Goal: Navigation & Orientation: Find specific page/section

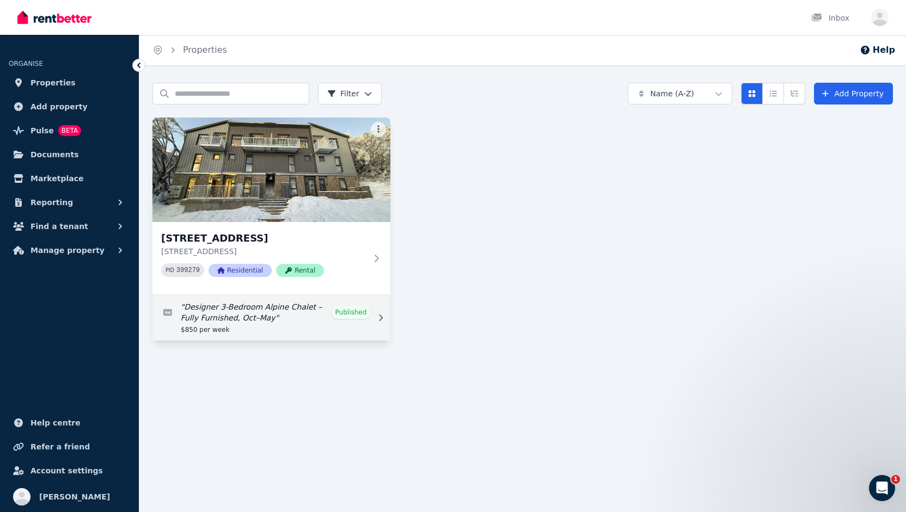
click at [358, 313] on link "Edit listing: Designer 3-Bedroom Alpine Chalet – Fully Furnished, Oct–May" at bounding box center [271, 318] width 238 height 46
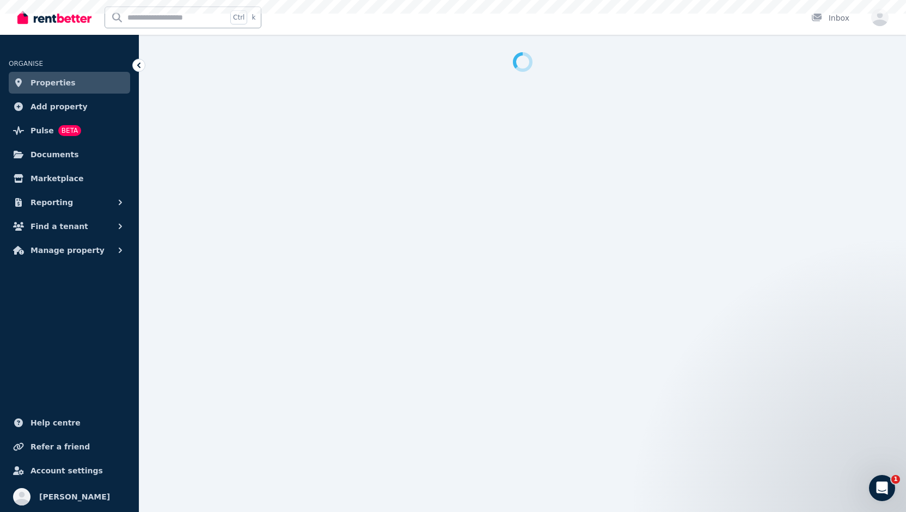
select select "**********"
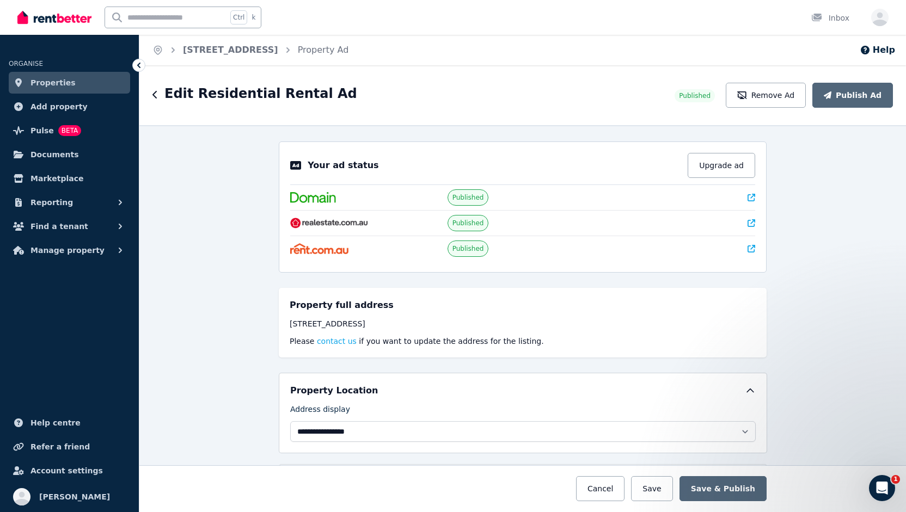
click at [137, 67] on icon at bounding box center [138, 65] width 11 height 11
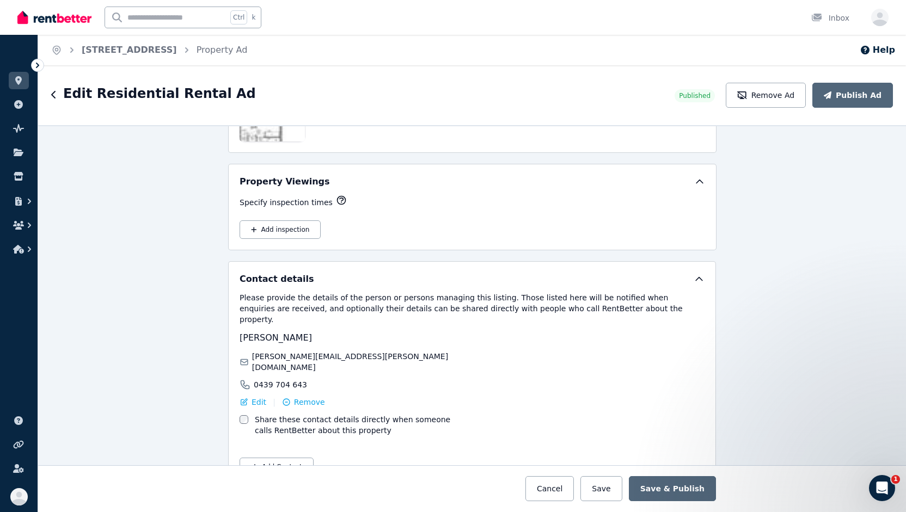
scroll to position [1930, 0]
click at [19, 176] on icon at bounding box center [18, 176] width 11 height 9
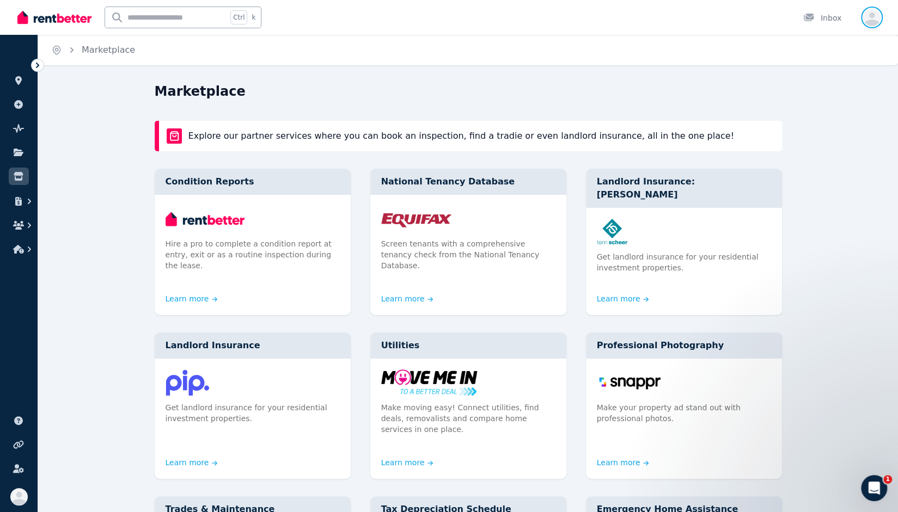
click at [872, 18] on icon "button" at bounding box center [871, 20] width 17 height 14
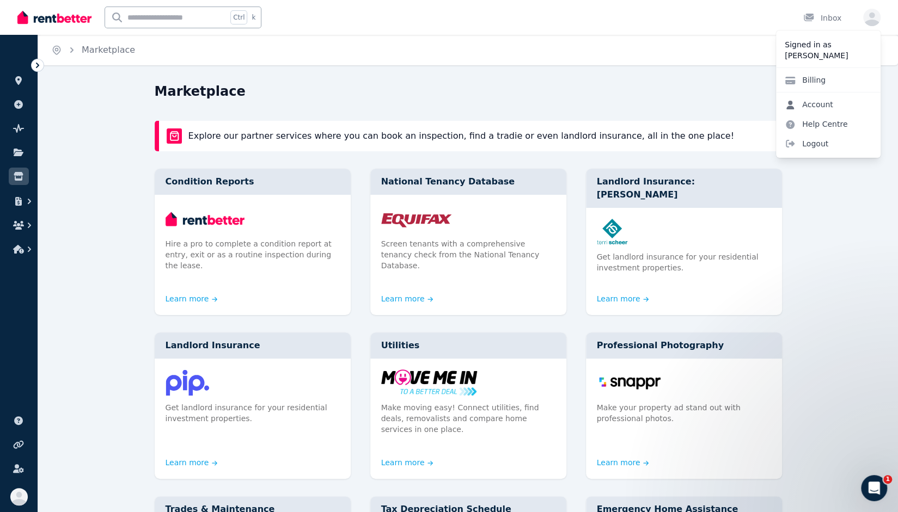
click at [809, 104] on link "Account" at bounding box center [809, 105] width 66 height 20
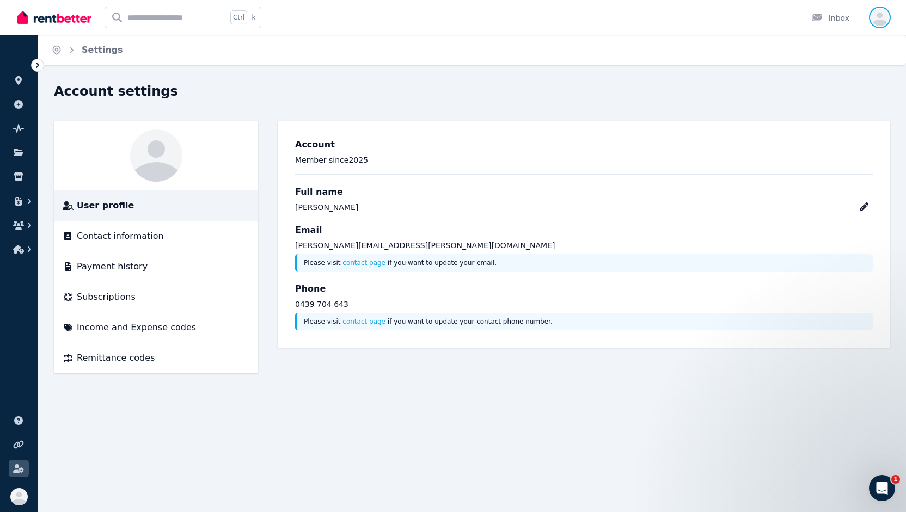
click at [880, 19] on icon "button" at bounding box center [879, 17] width 17 height 17
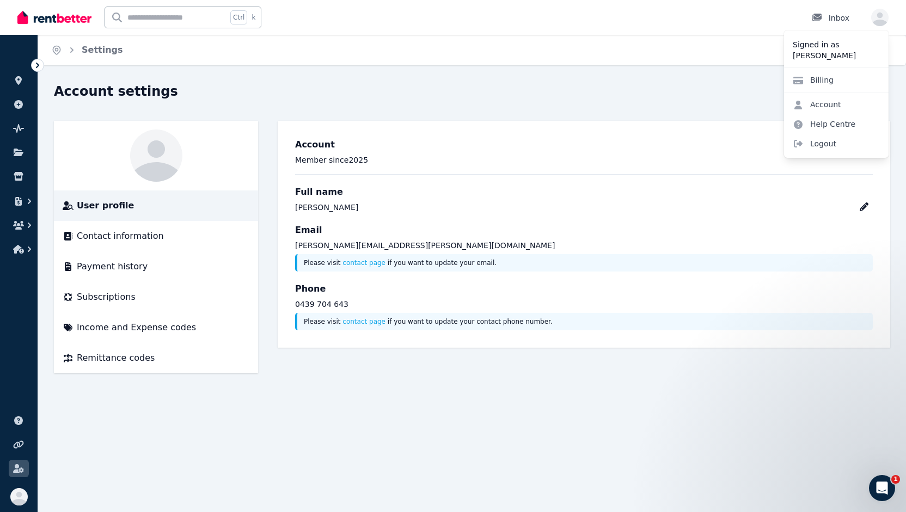
click at [832, 18] on div "Inbox" at bounding box center [830, 18] width 38 height 11
